Goal: Task Accomplishment & Management: Manage account settings

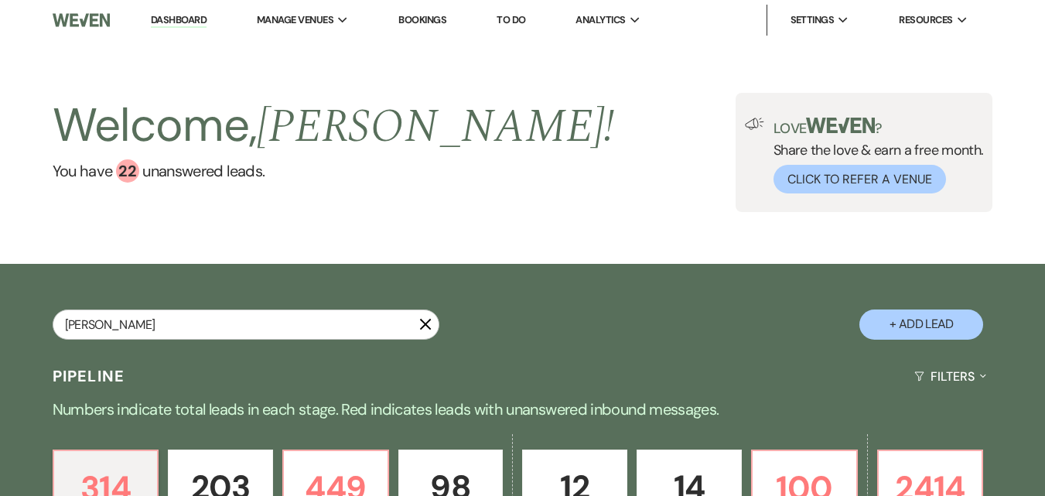
type input "[PERSON_NAME]"
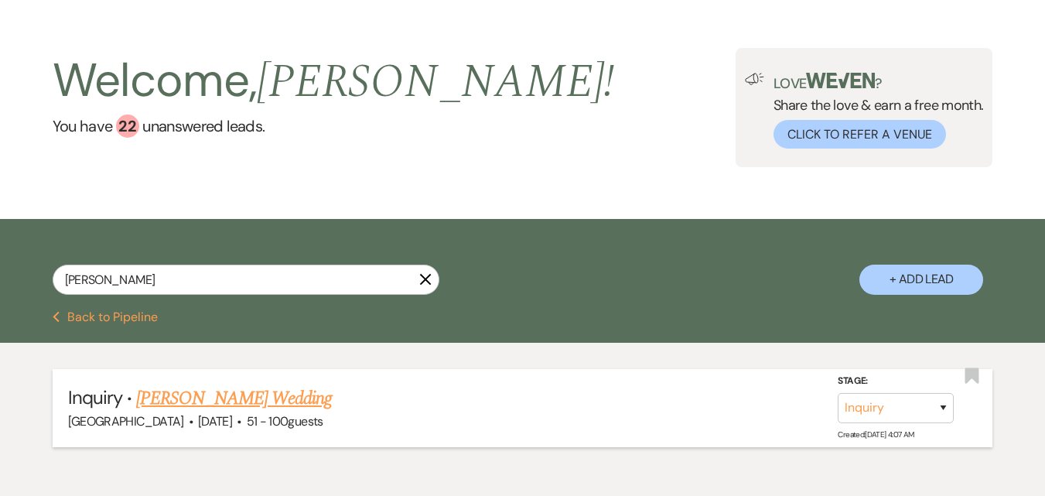
scroll to position [122, 0]
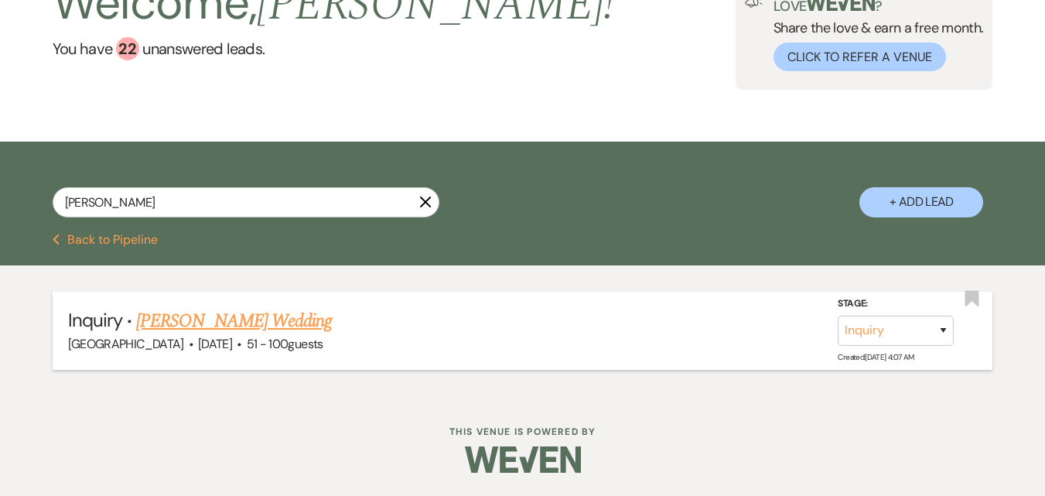
click at [224, 317] on link "[PERSON_NAME] Wedding" at bounding box center [234, 321] width 196 height 28
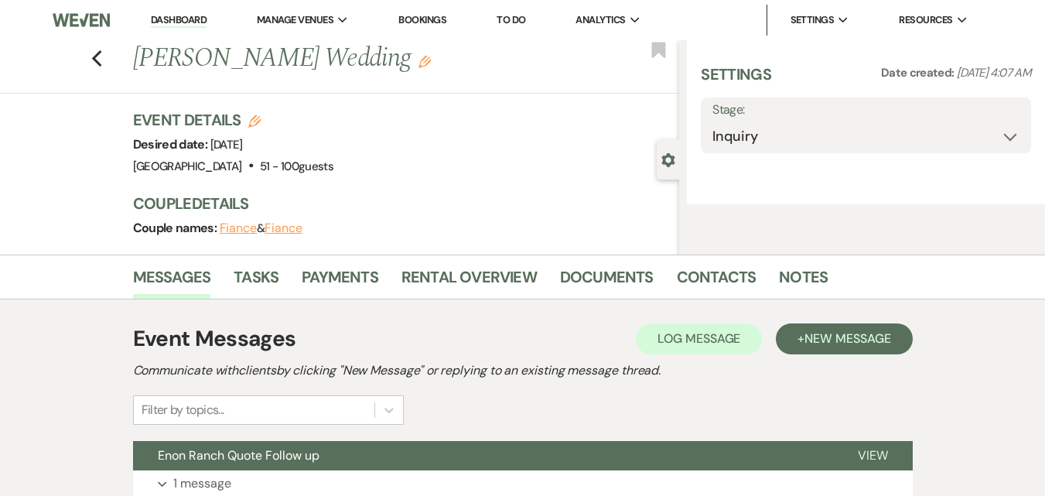
select select "2"
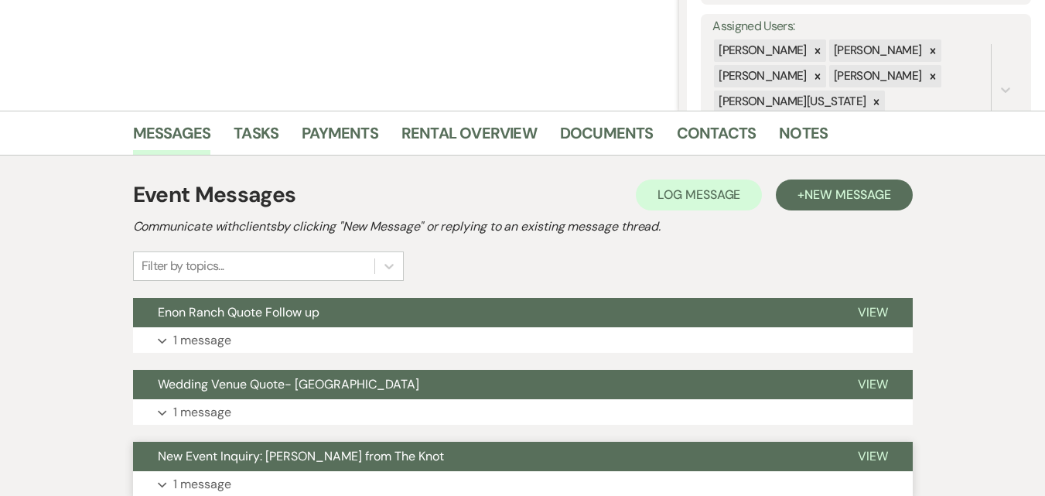
scroll to position [92, 0]
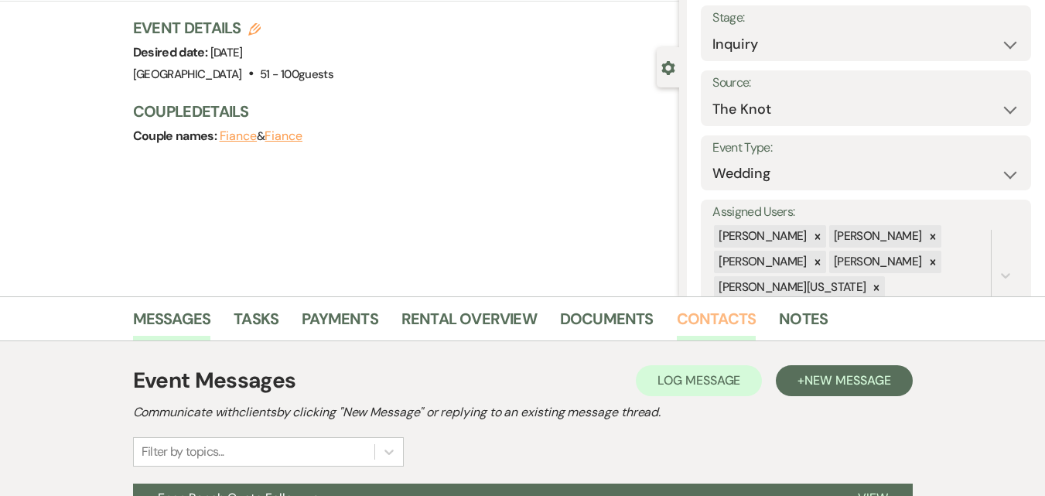
click at [677, 321] on link "Contacts" at bounding box center [717, 323] width 80 height 34
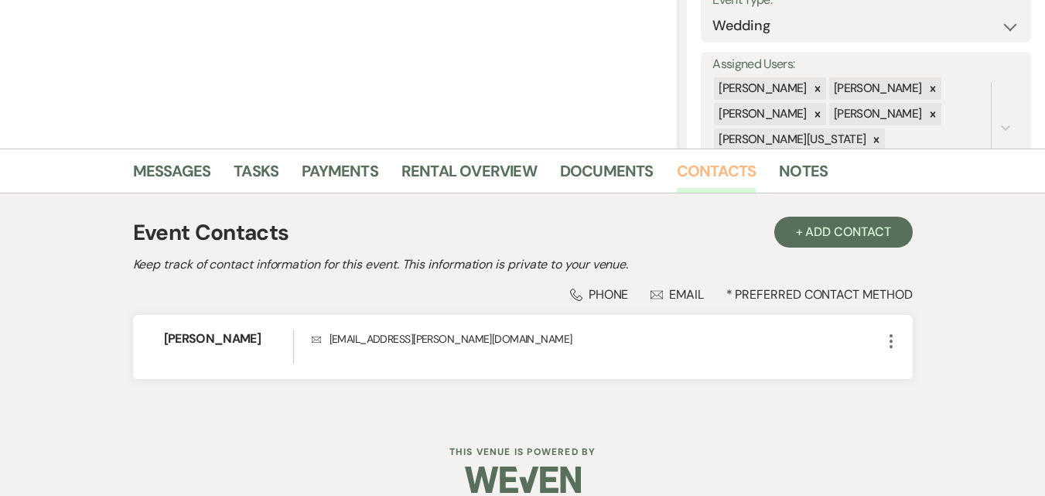
scroll to position [260, 0]
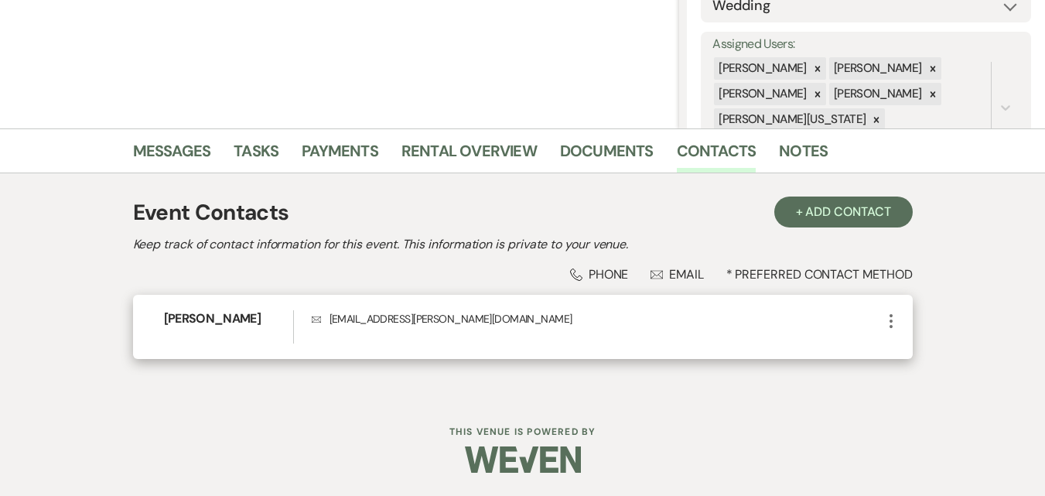
click at [890, 315] on use "button" at bounding box center [891, 321] width 3 height 14
click at [320, 327] on p "Envelope [EMAIL_ADDRESS][PERSON_NAME][DOMAIN_NAME]" at bounding box center [597, 318] width 570 height 17
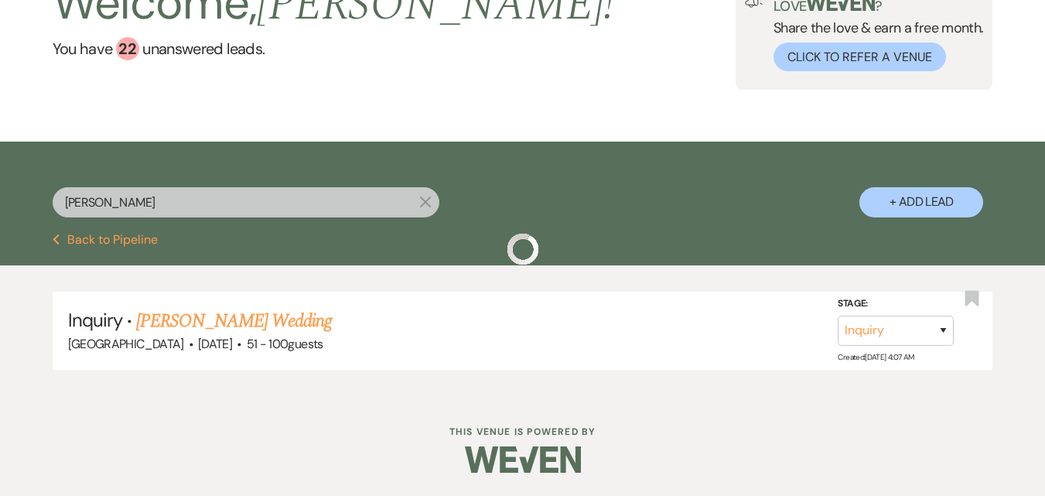
scroll to position [122, 0]
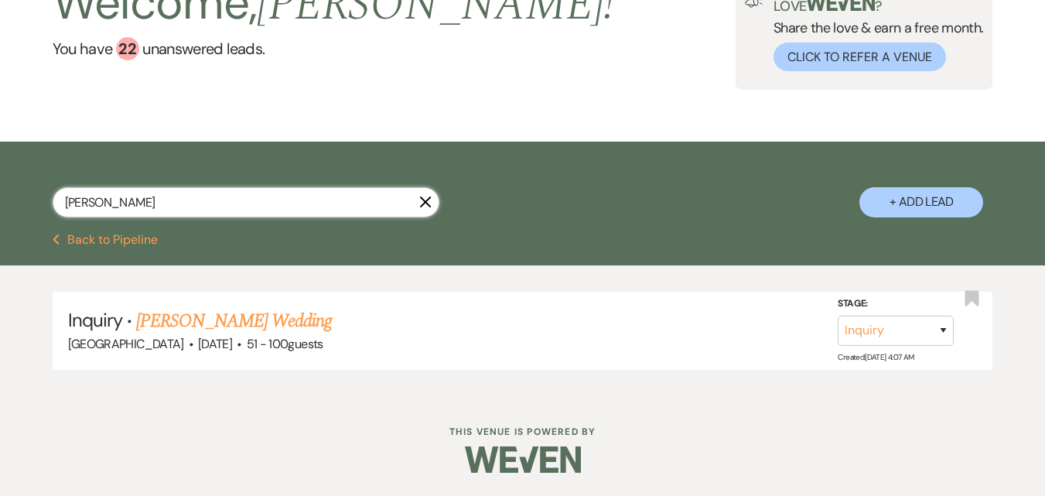
drag, startPoint x: 226, startPoint y: 206, endPoint x: 0, endPoint y: 130, distance: 238.2
click at [0, 131] on main "Welcome, [PERSON_NAME] ! You have 22 unanswered lead s . Love ? Share the love …" at bounding box center [522, 157] width 1045 height 478
paste input "eijah"
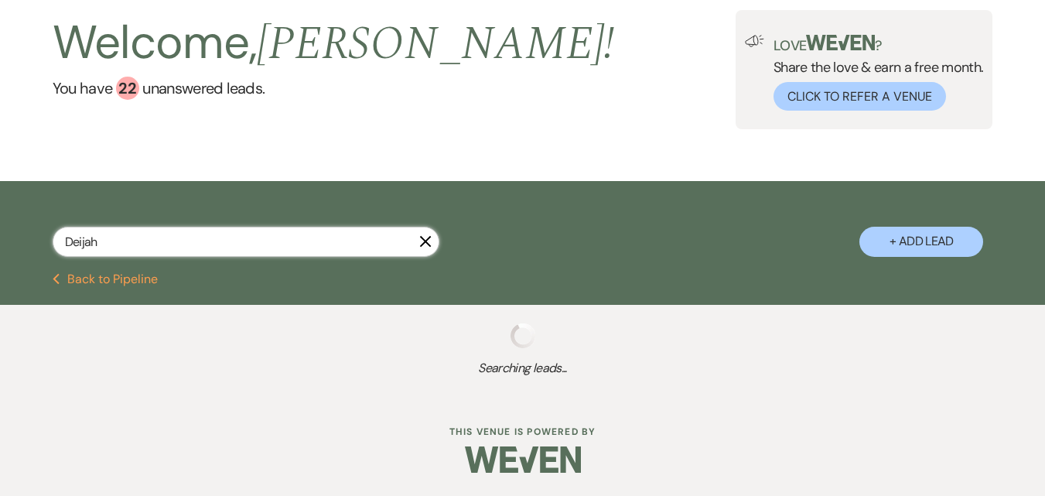
type input "Deijah"
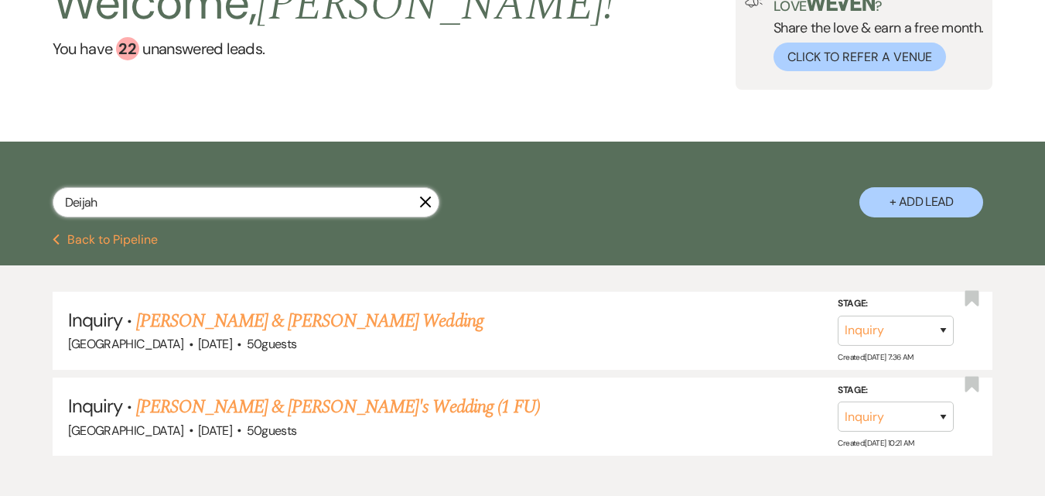
scroll to position [208, 0]
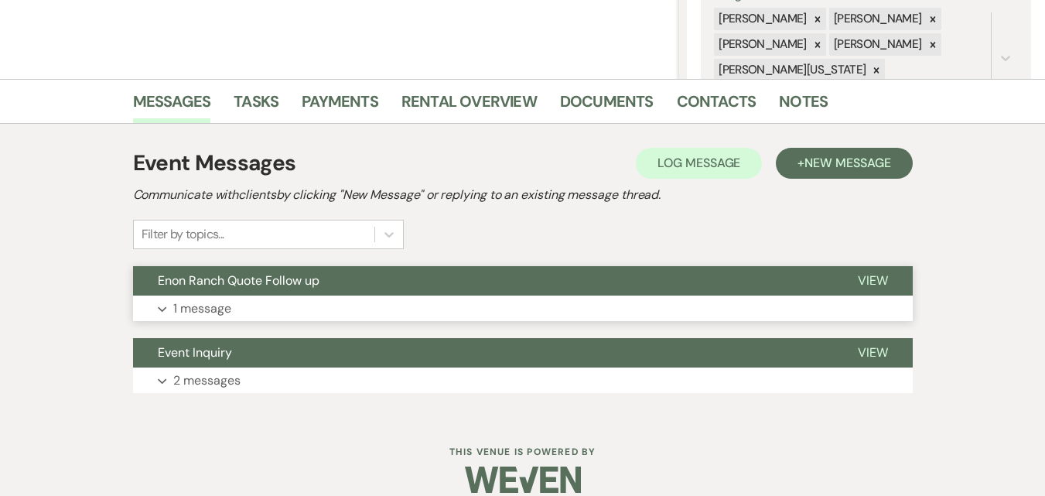
click at [299, 310] on button "Expand 1 message" at bounding box center [523, 308] width 780 height 26
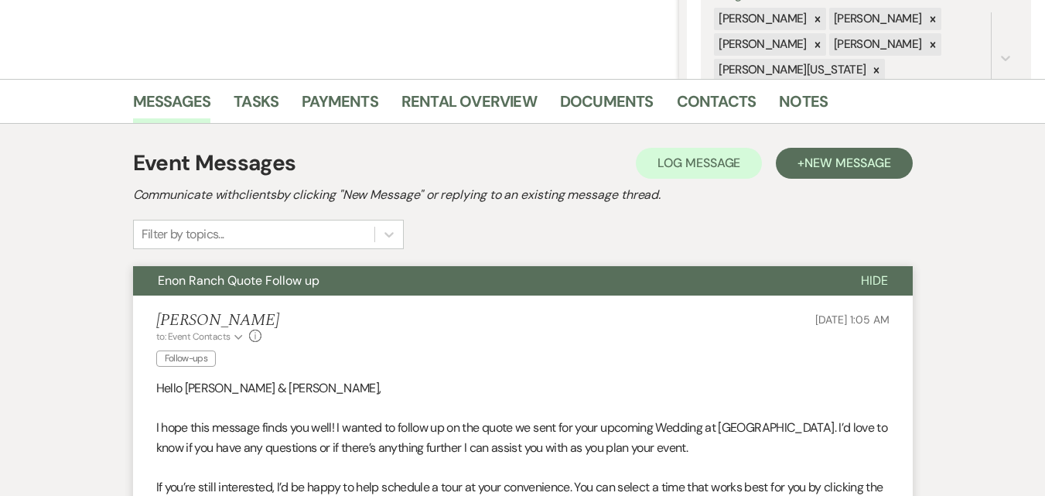
click at [347, 285] on button "Enon Ranch Quote Follow up" at bounding box center [484, 280] width 703 height 29
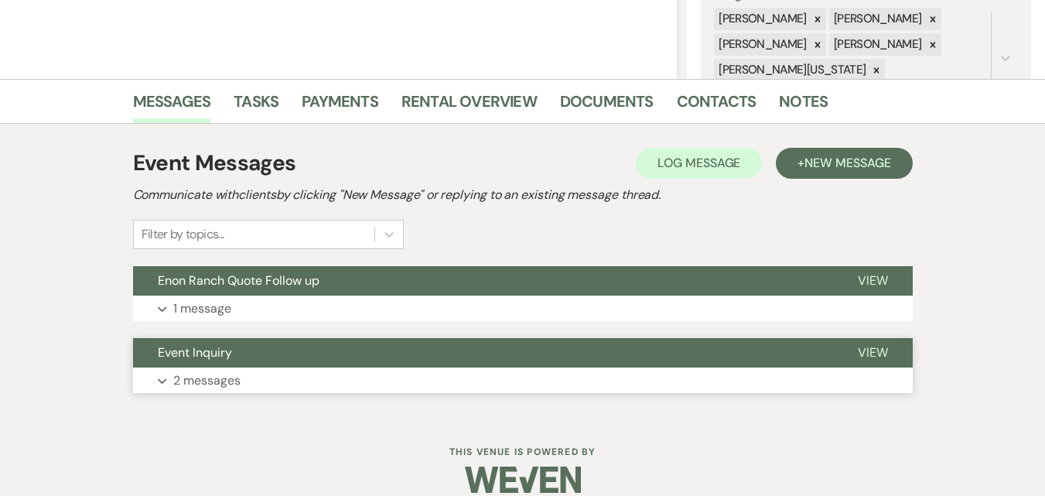
click at [347, 363] on button "Event Inquiry" at bounding box center [483, 352] width 700 height 29
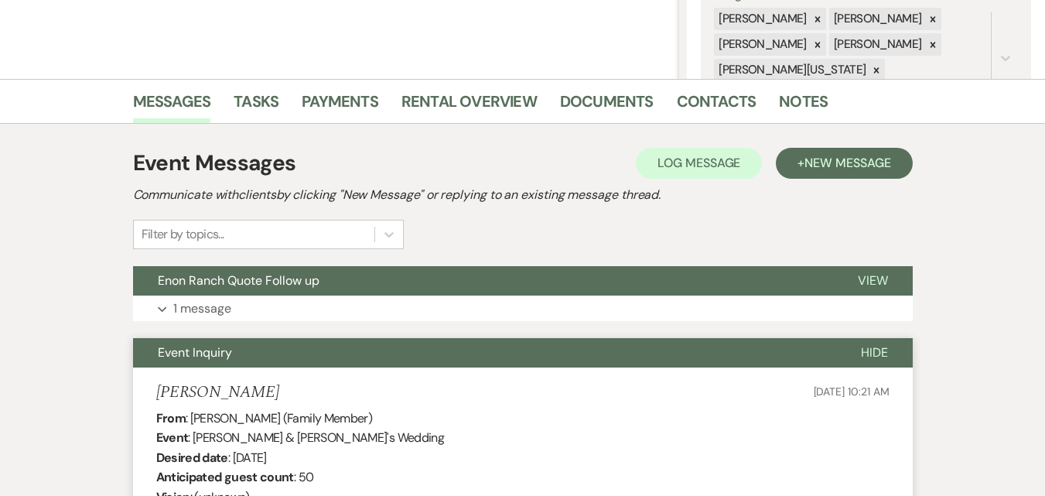
click at [347, 363] on button "Event Inquiry" at bounding box center [484, 352] width 703 height 29
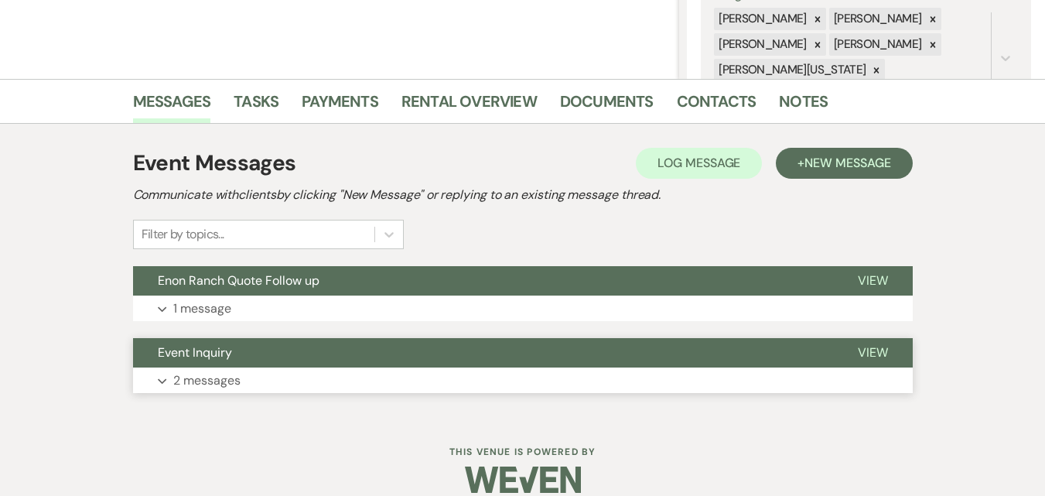
click at [335, 378] on button "Expand 2 messages" at bounding box center [523, 380] width 780 height 26
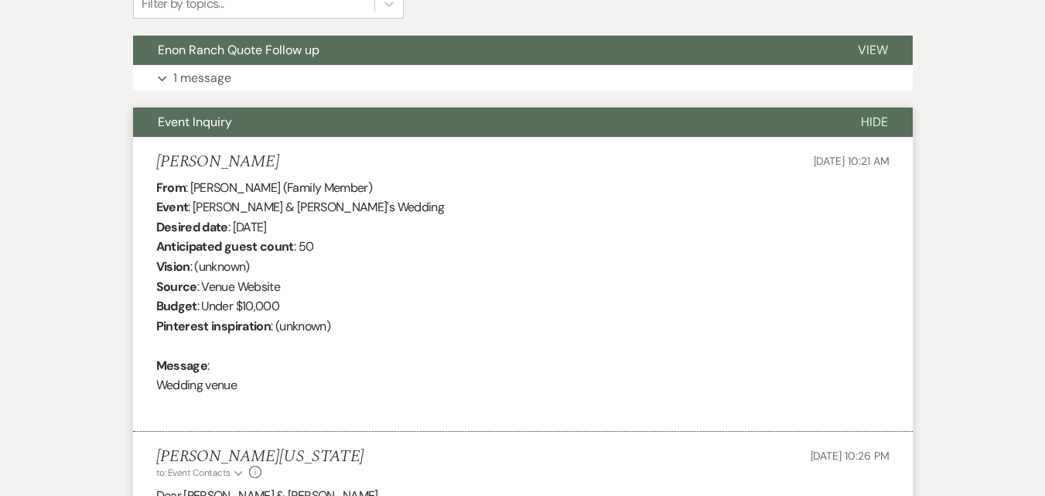
scroll to position [541, 0]
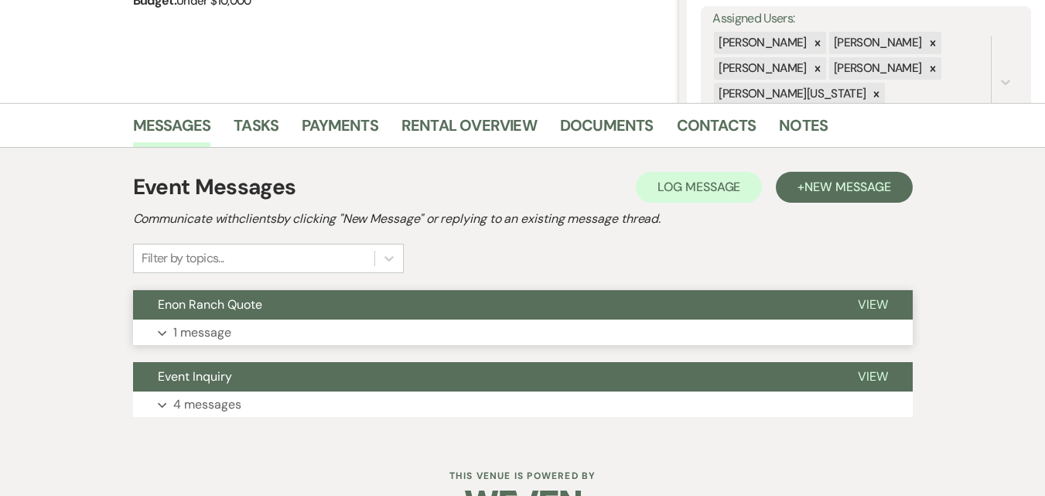
scroll to position [309, 0]
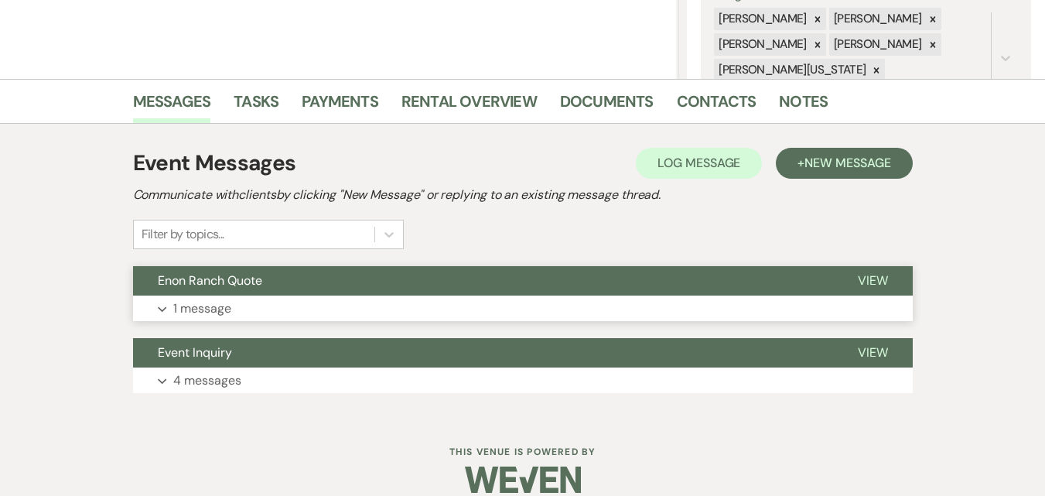
click at [294, 280] on button "Enon Ranch Quote" at bounding box center [483, 280] width 700 height 29
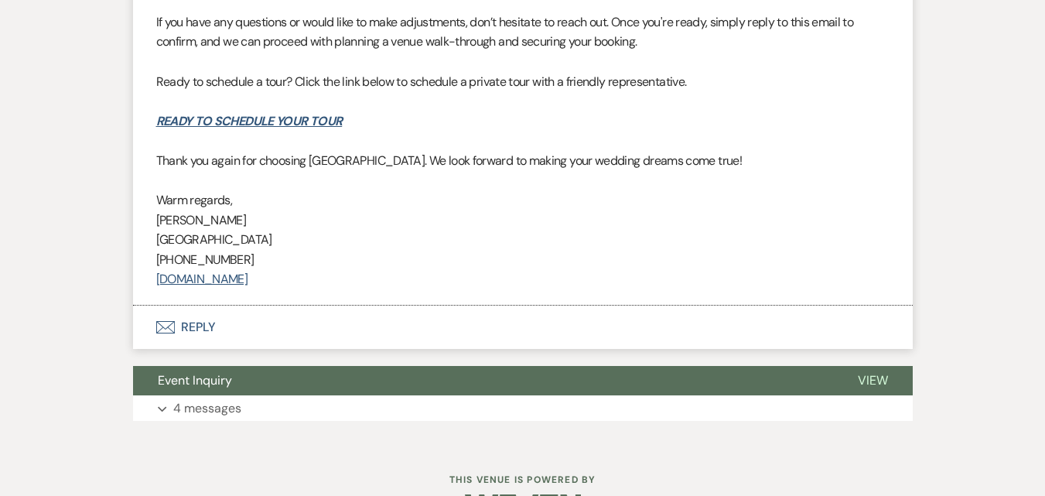
scroll to position [1487, 0]
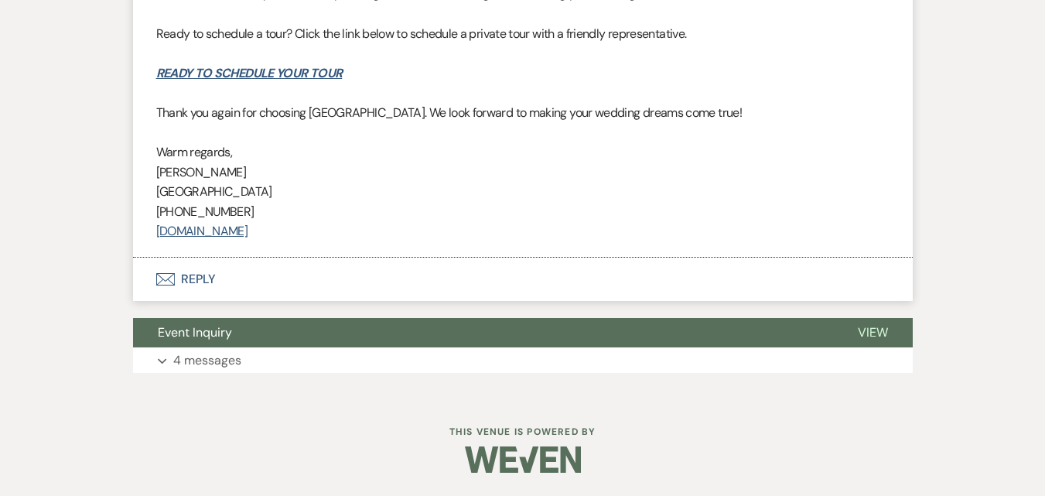
click at [374, 360] on button "Expand 4 messages" at bounding box center [523, 360] width 780 height 26
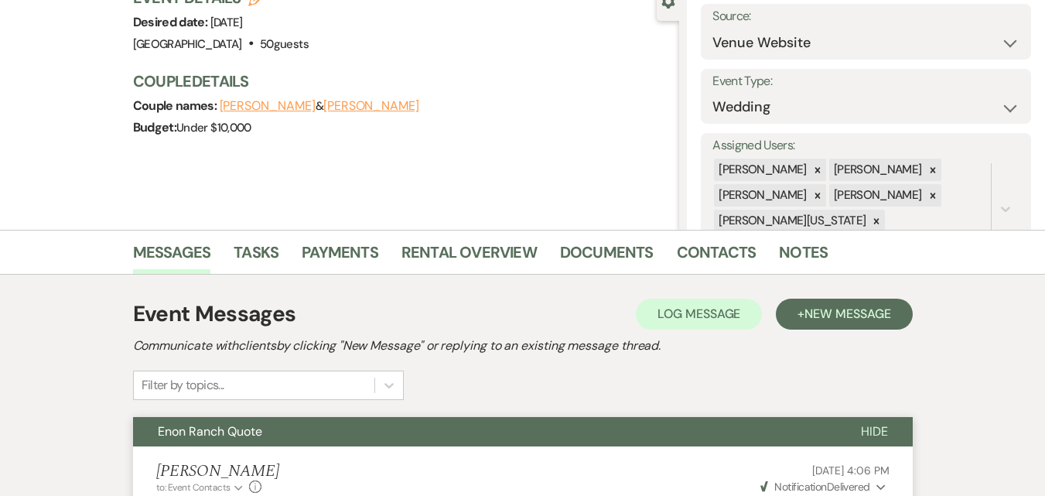
scroll to position [309, 0]
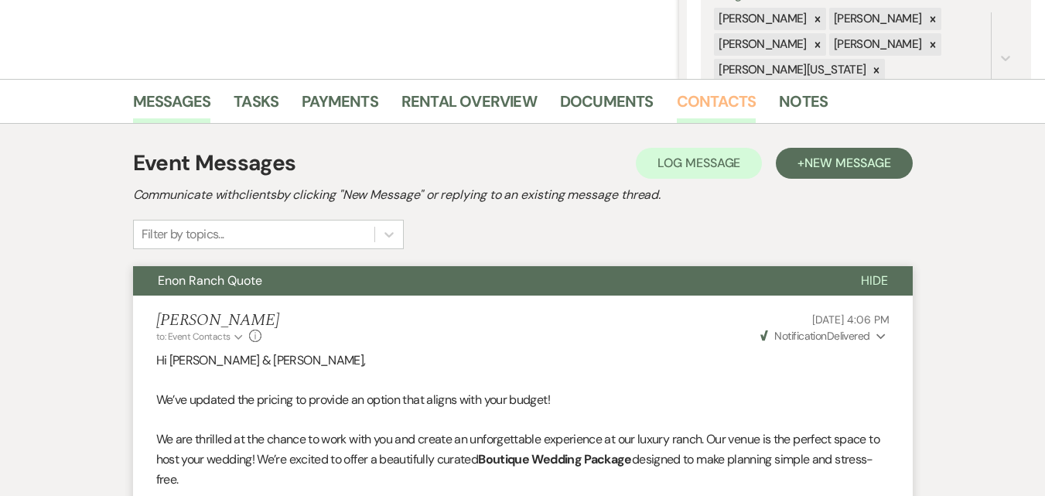
click at [689, 108] on link "Contacts" at bounding box center [717, 106] width 80 height 34
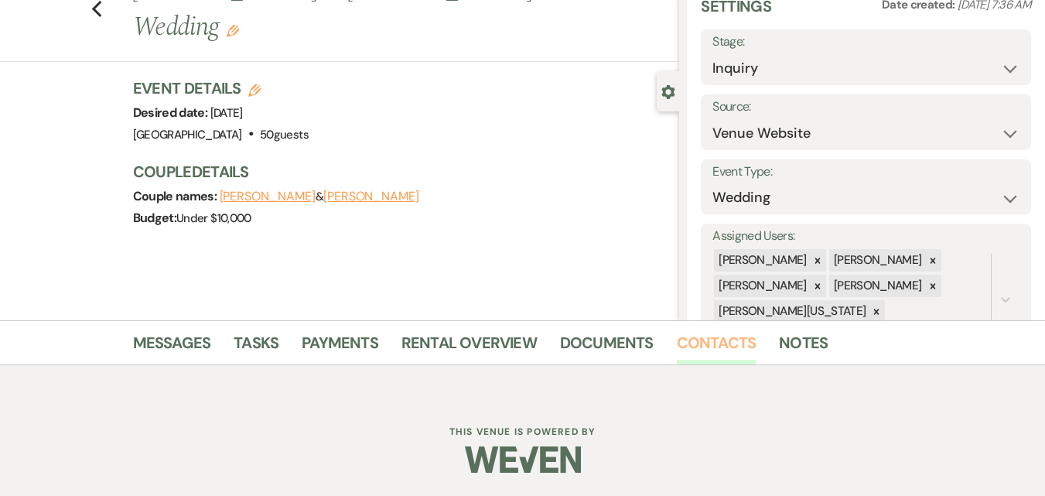
scroll to position [309, 0]
